Goal: Obtain resource: Download file/media

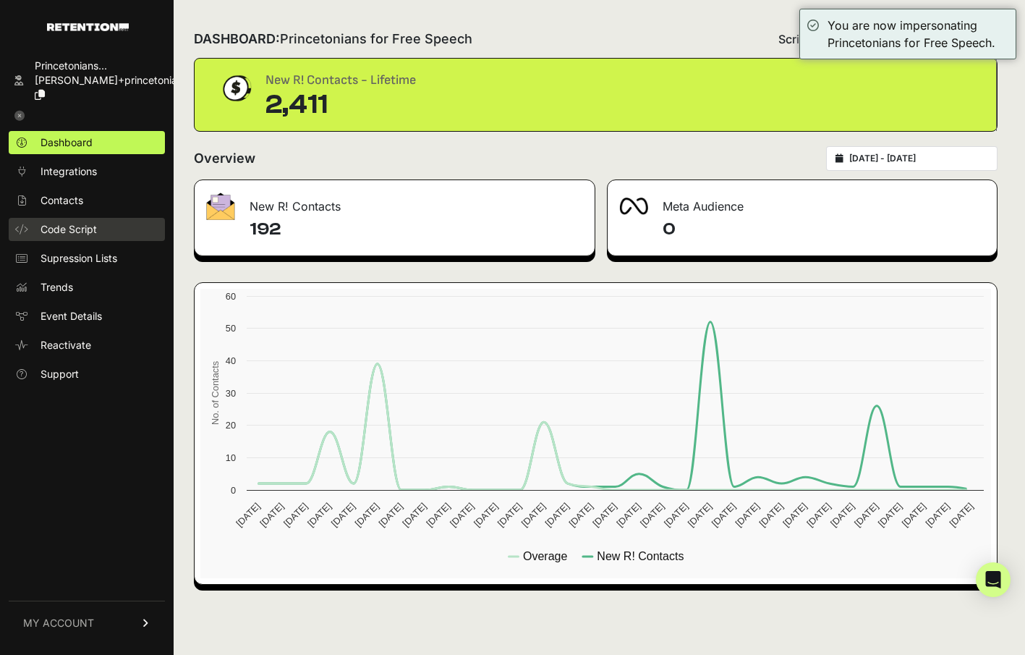
click at [51, 222] on span "Code Script" at bounding box center [69, 229] width 56 height 14
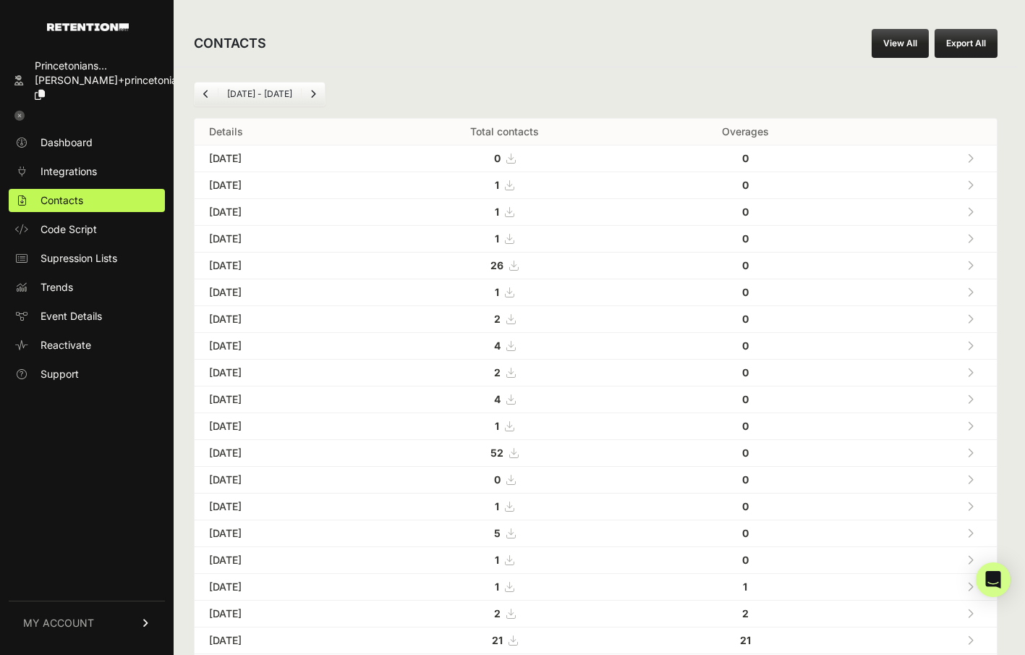
click at [908, 35] on link "View All" at bounding box center [900, 43] width 57 height 29
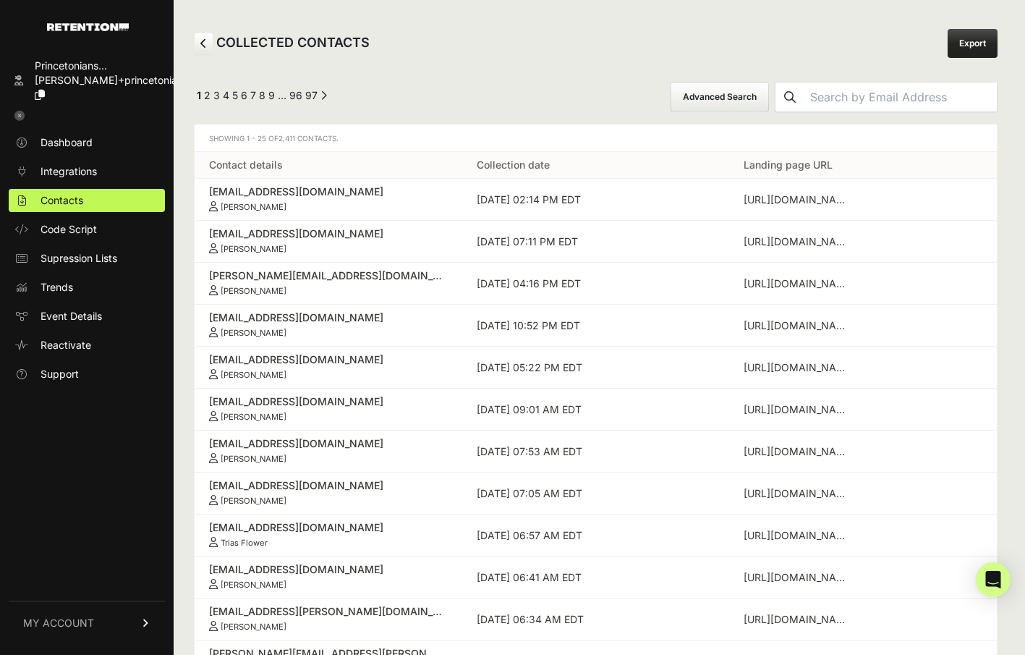
click at [762, 95] on button "Advanced Search" at bounding box center [720, 97] width 98 height 30
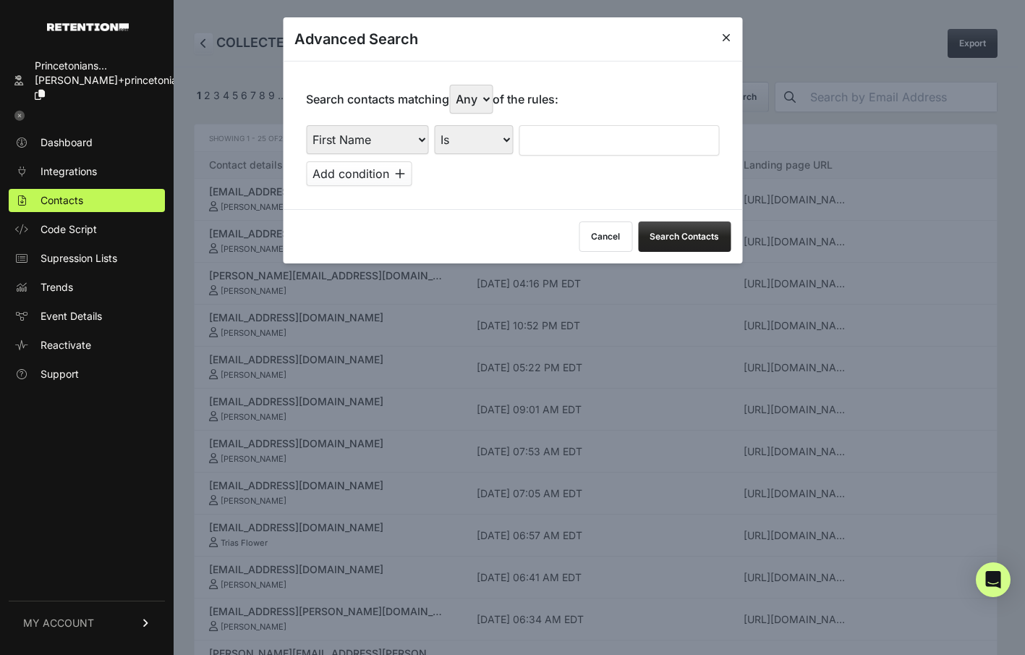
click at [412, 136] on select "First Name Last Name State City Email Email Domain Landing Domain Landing Page …" at bounding box center [367, 139] width 122 height 29
select select "file_date"
click at [503, 144] on select "Is on Is between" at bounding box center [474, 139] width 80 height 29
select select "is_between"
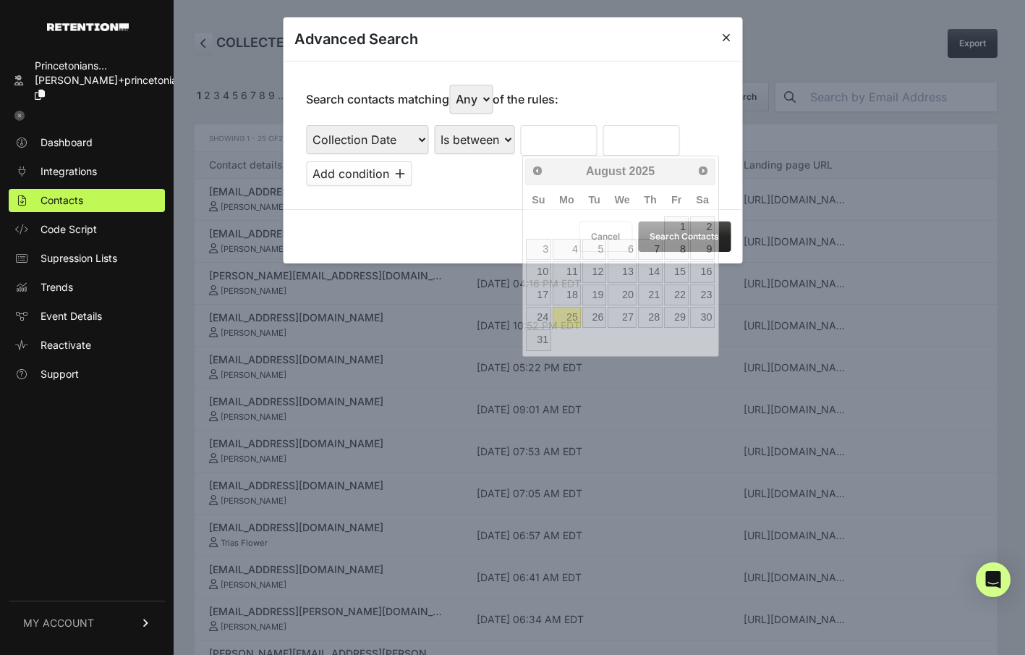
click at [540, 145] on input "text" at bounding box center [558, 140] width 77 height 30
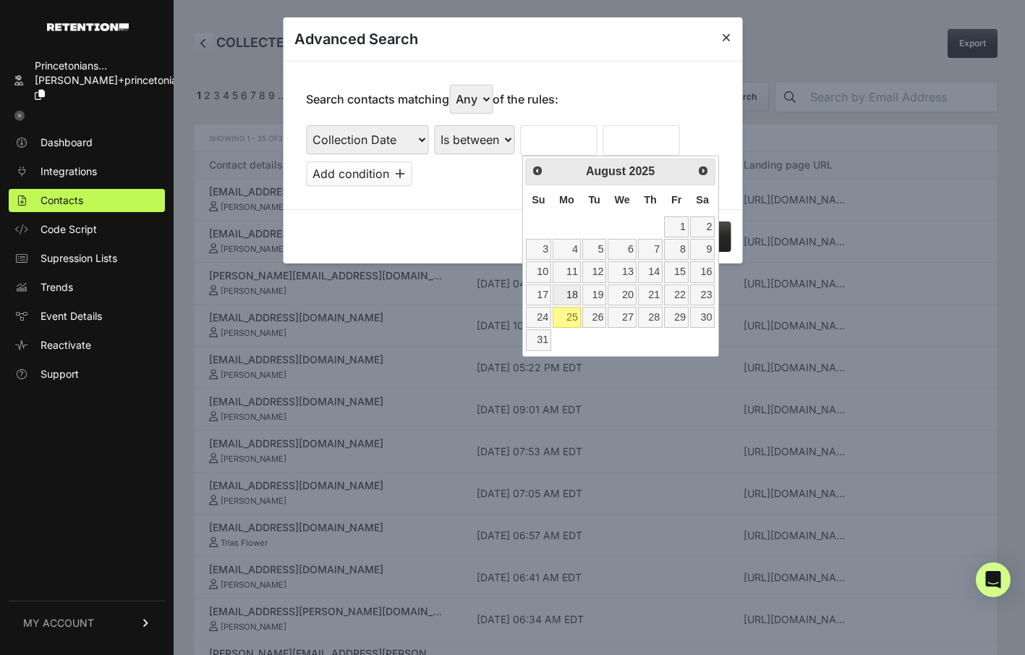
click at [575, 297] on link "18" at bounding box center [567, 294] width 28 height 21
type input "[DATE]"
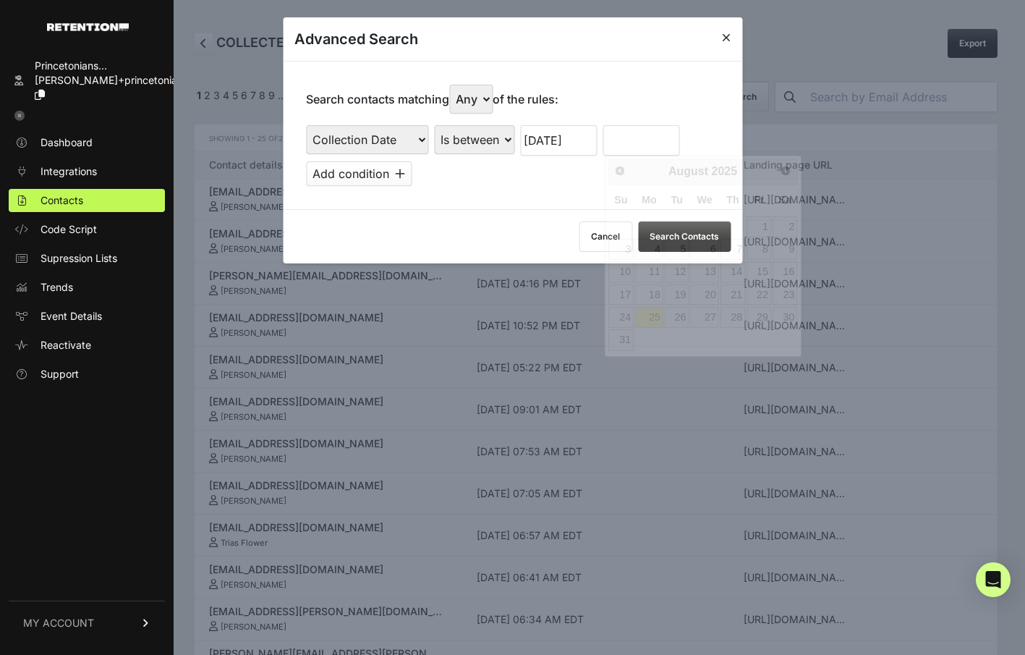
click at [643, 132] on input "text" at bounding box center [641, 140] width 77 height 30
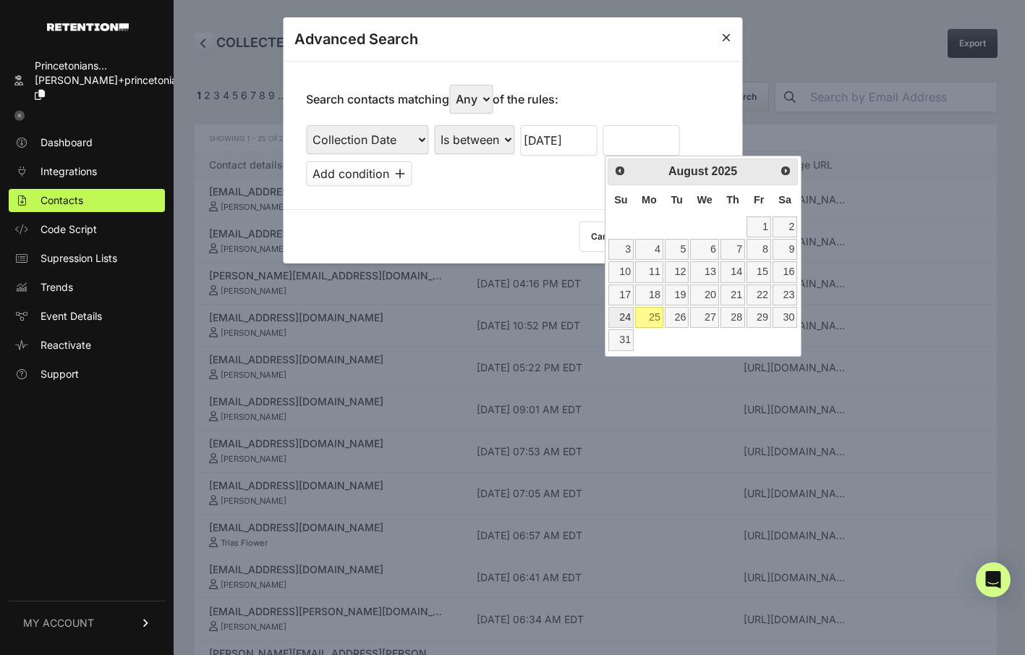
click at [620, 319] on link "24" at bounding box center [620, 317] width 25 height 21
type input "[DATE]"
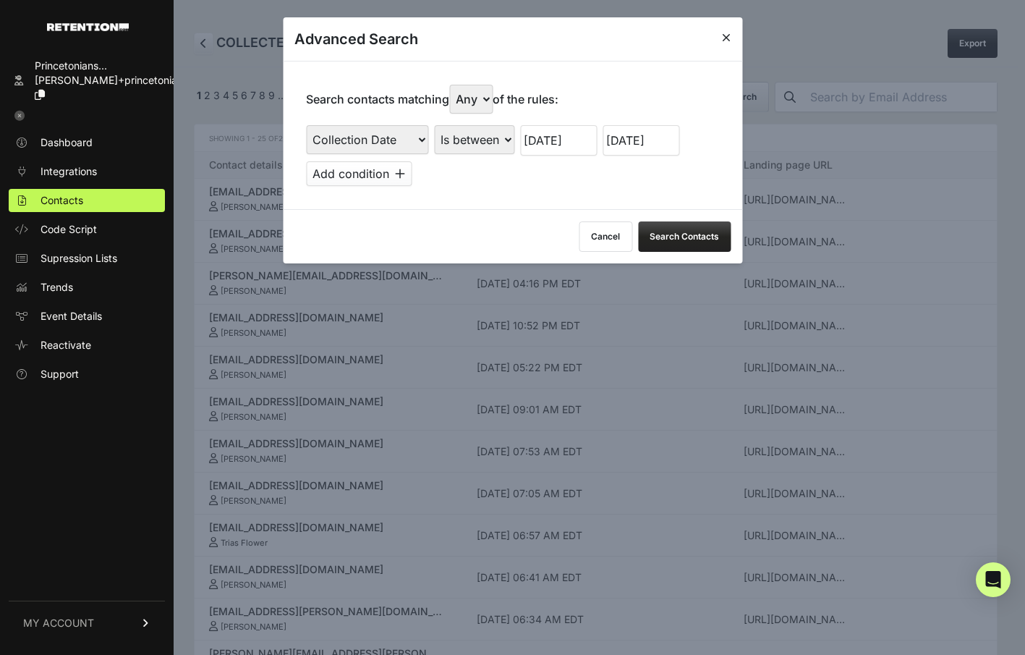
click at [669, 232] on button "Search Contacts" at bounding box center [684, 236] width 93 height 30
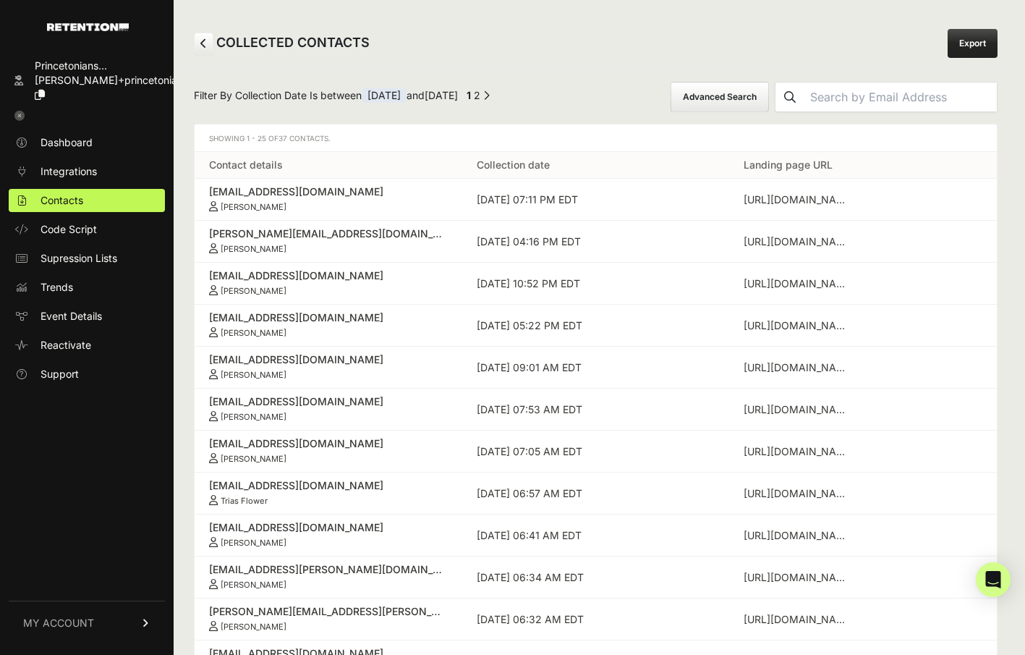
click at [957, 48] on link "Export" at bounding box center [973, 43] width 50 height 29
click at [21, 111] on icon at bounding box center [19, 116] width 10 height 10
